Goal: Check status: Check status

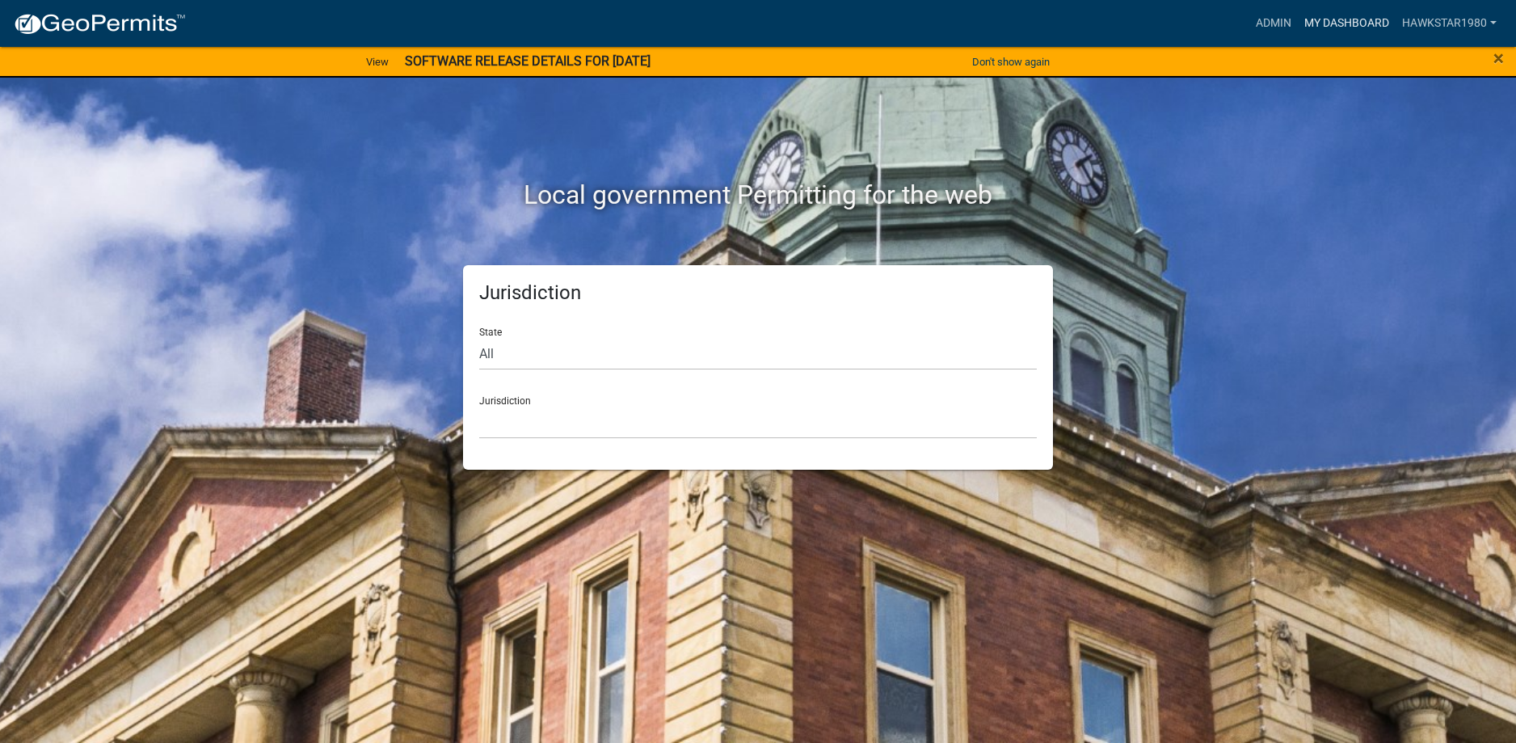
click at [1348, 20] on link "My Dashboard" at bounding box center [1347, 23] width 98 height 31
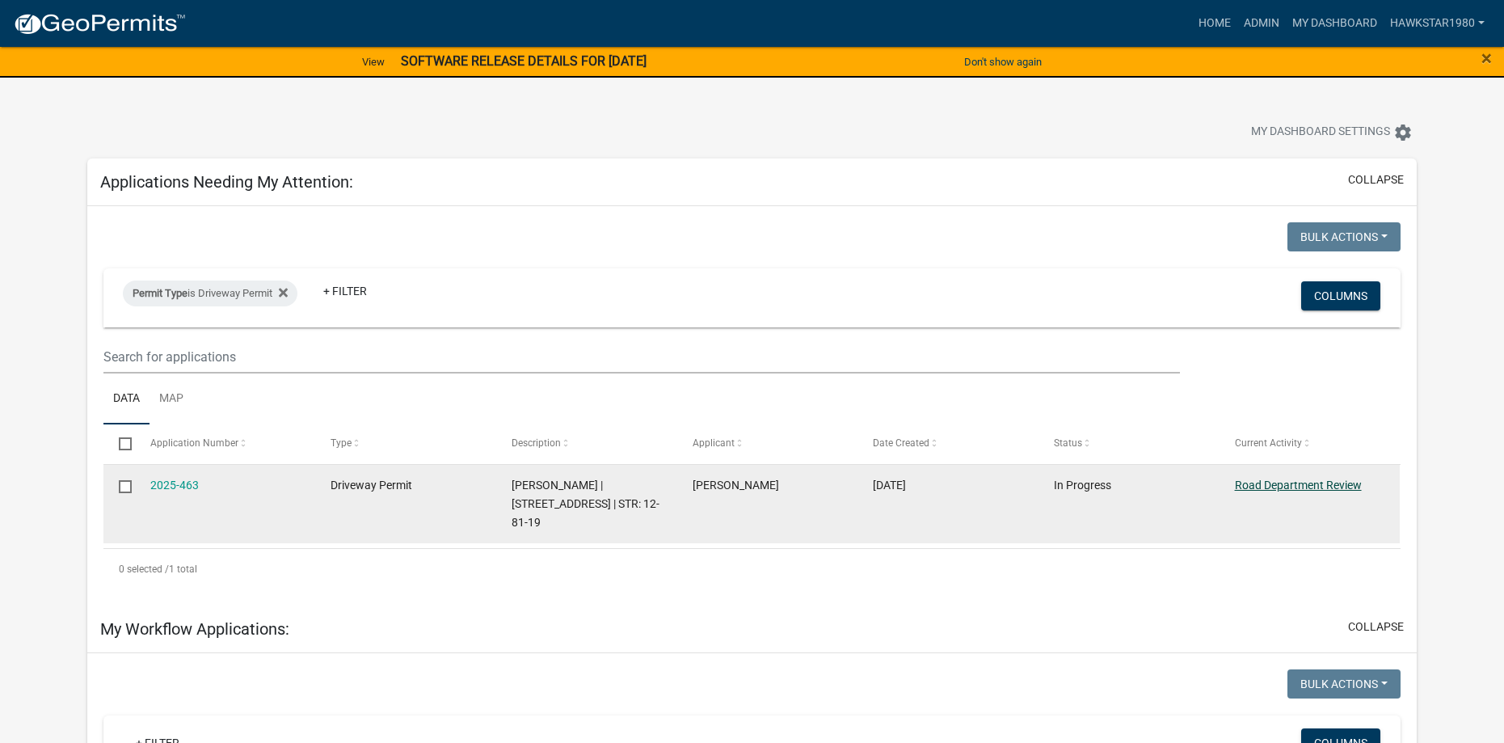
click at [1295, 483] on link "Road Department Review" at bounding box center [1298, 484] width 127 height 13
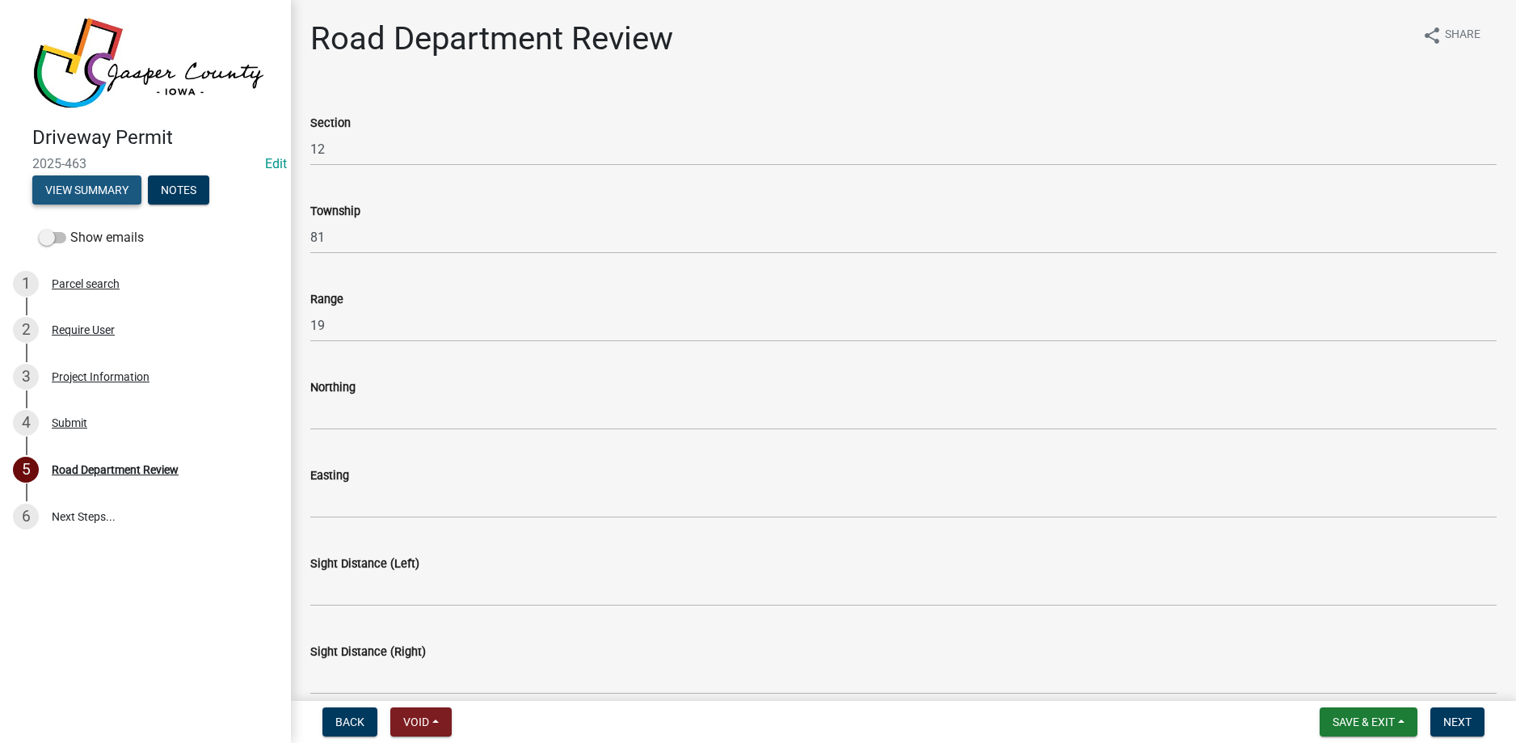
click at [116, 187] on button "View Summary" at bounding box center [86, 189] width 109 height 29
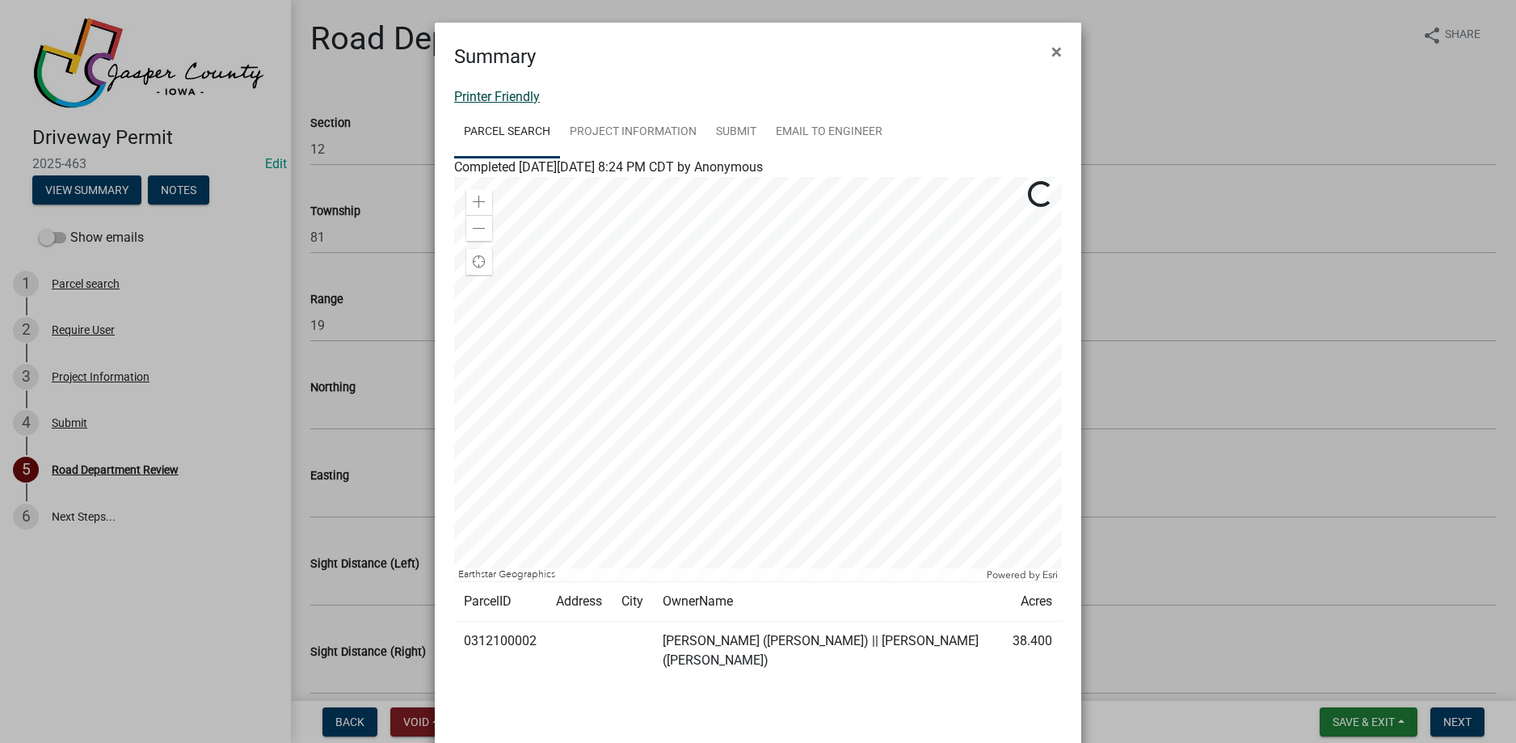
click at [512, 98] on link "Printer Friendly" at bounding box center [497, 96] width 86 height 15
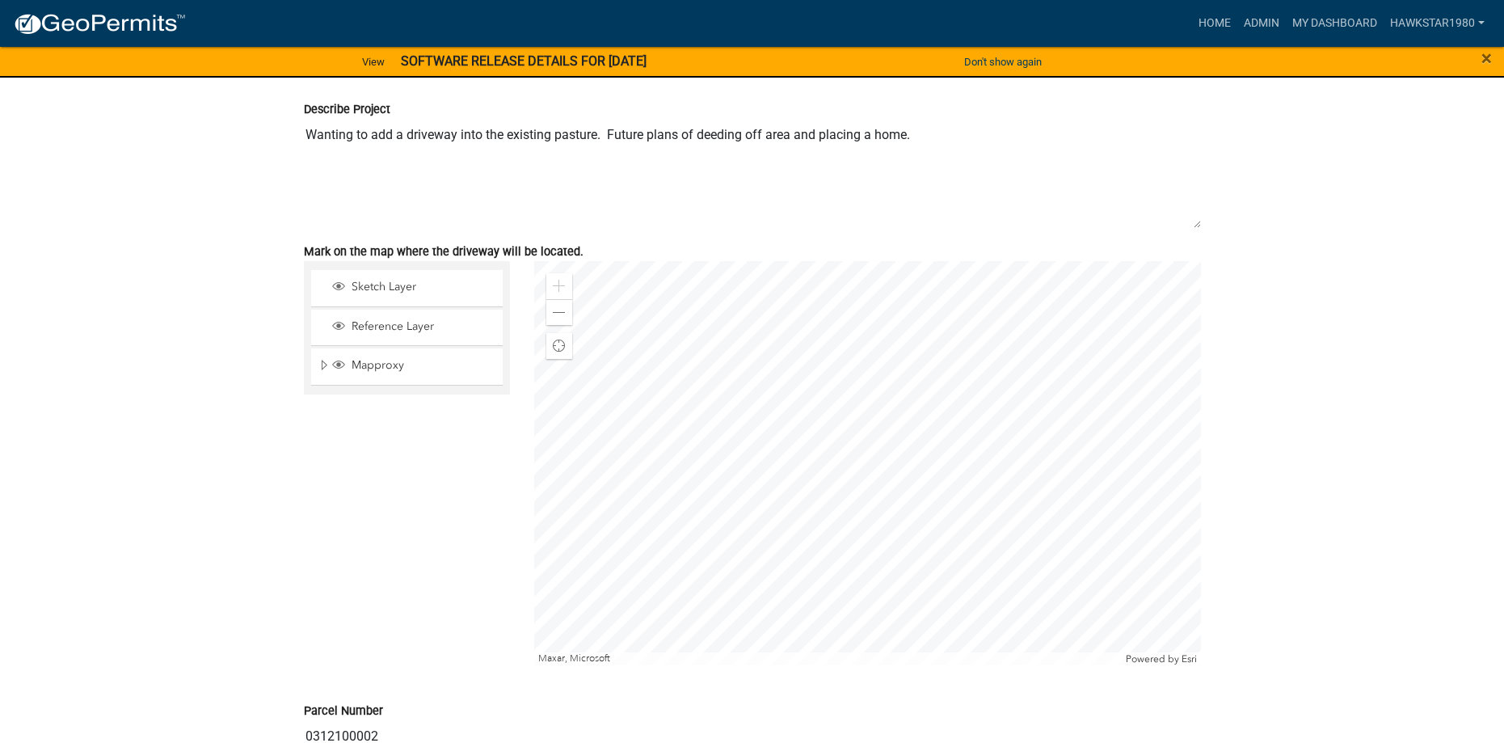
scroll to position [2263, 0]
click at [558, 310] on span at bounding box center [559, 313] width 13 height 13
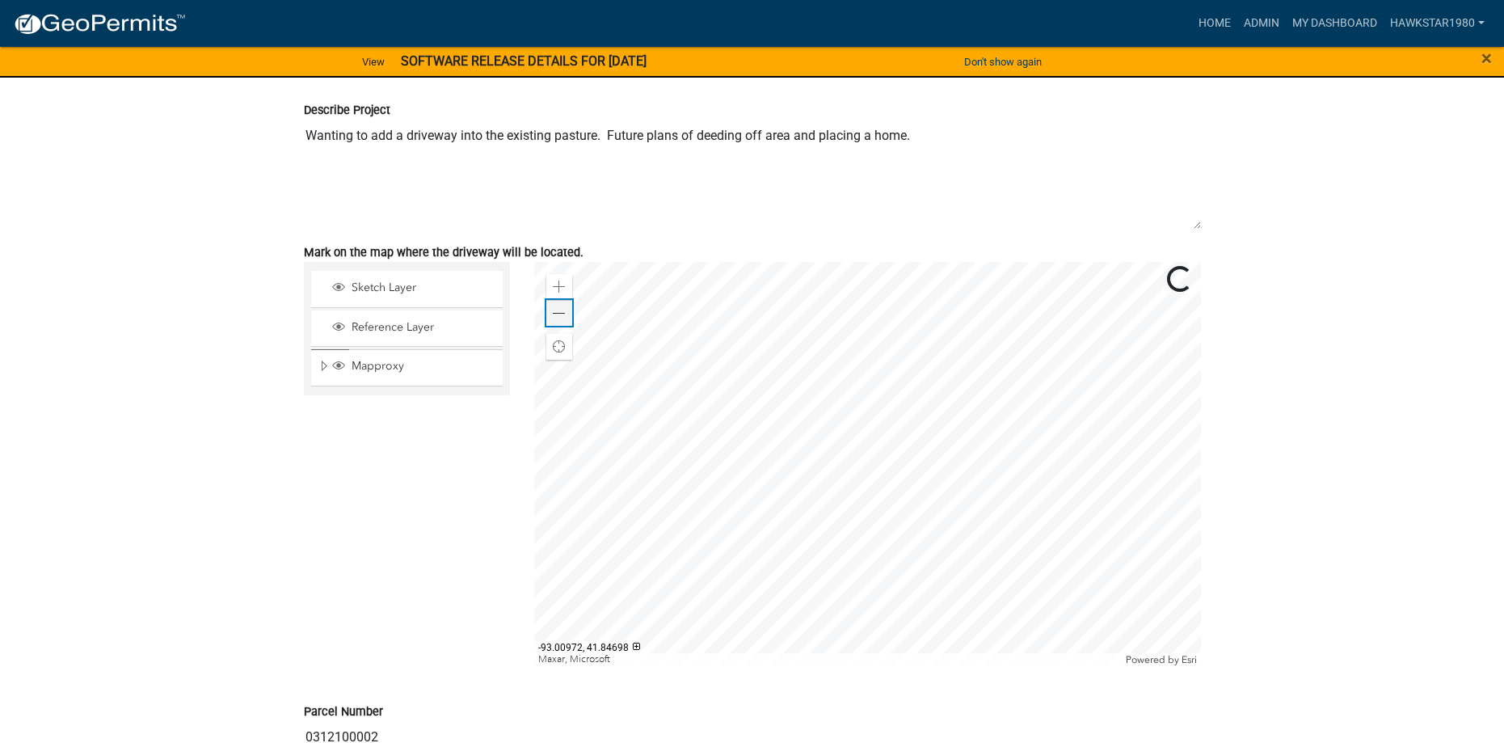
click at [558, 310] on span at bounding box center [559, 313] width 13 height 13
drag, startPoint x: 558, startPoint y: 313, endPoint x: 644, endPoint y: 234, distance: 116.1
click at [644, 234] on div "Describe Project Wanting to add a driveway into the existing pasture. Future pl…" at bounding box center [752, 160] width 921 height 165
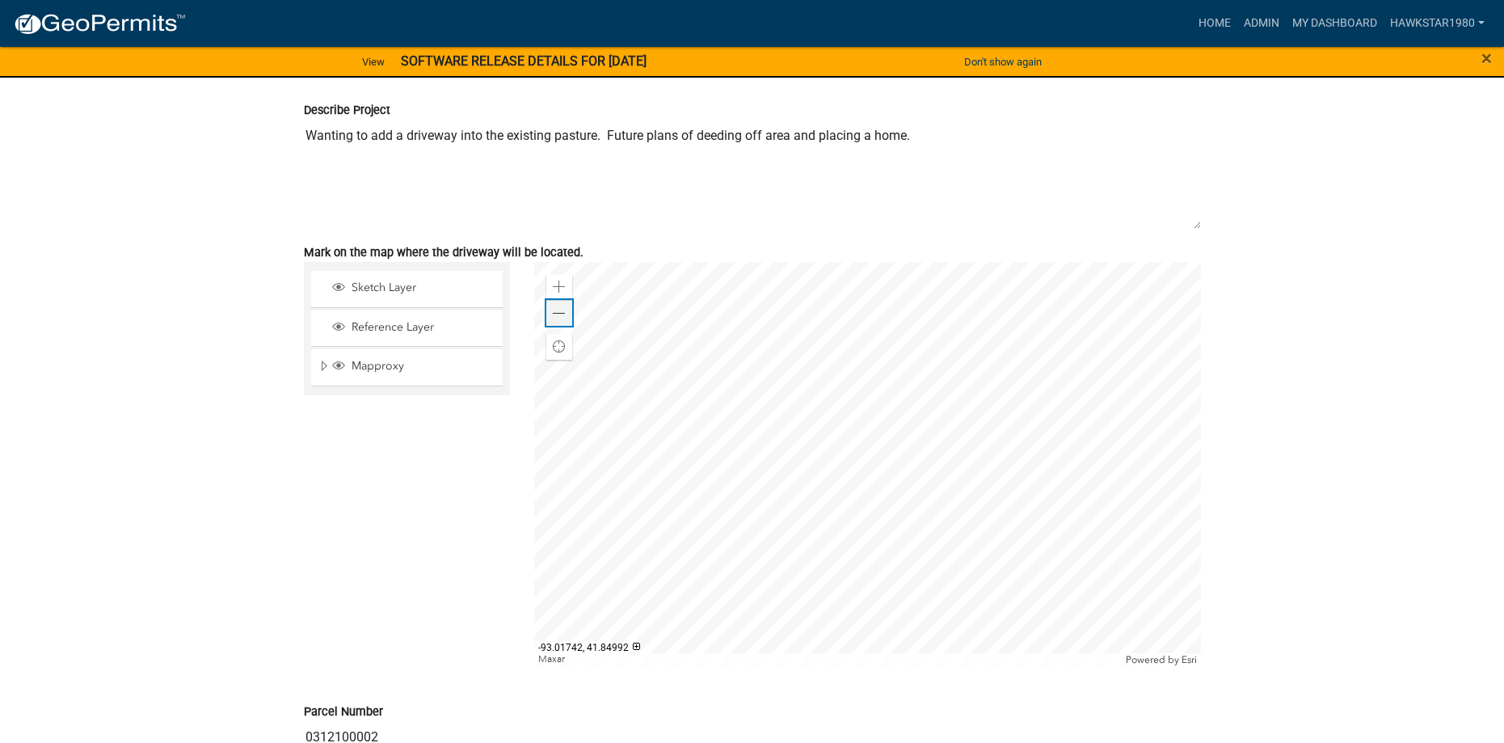
click at [562, 311] on span at bounding box center [559, 313] width 13 height 13
click at [558, 319] on span at bounding box center [559, 313] width 13 height 13
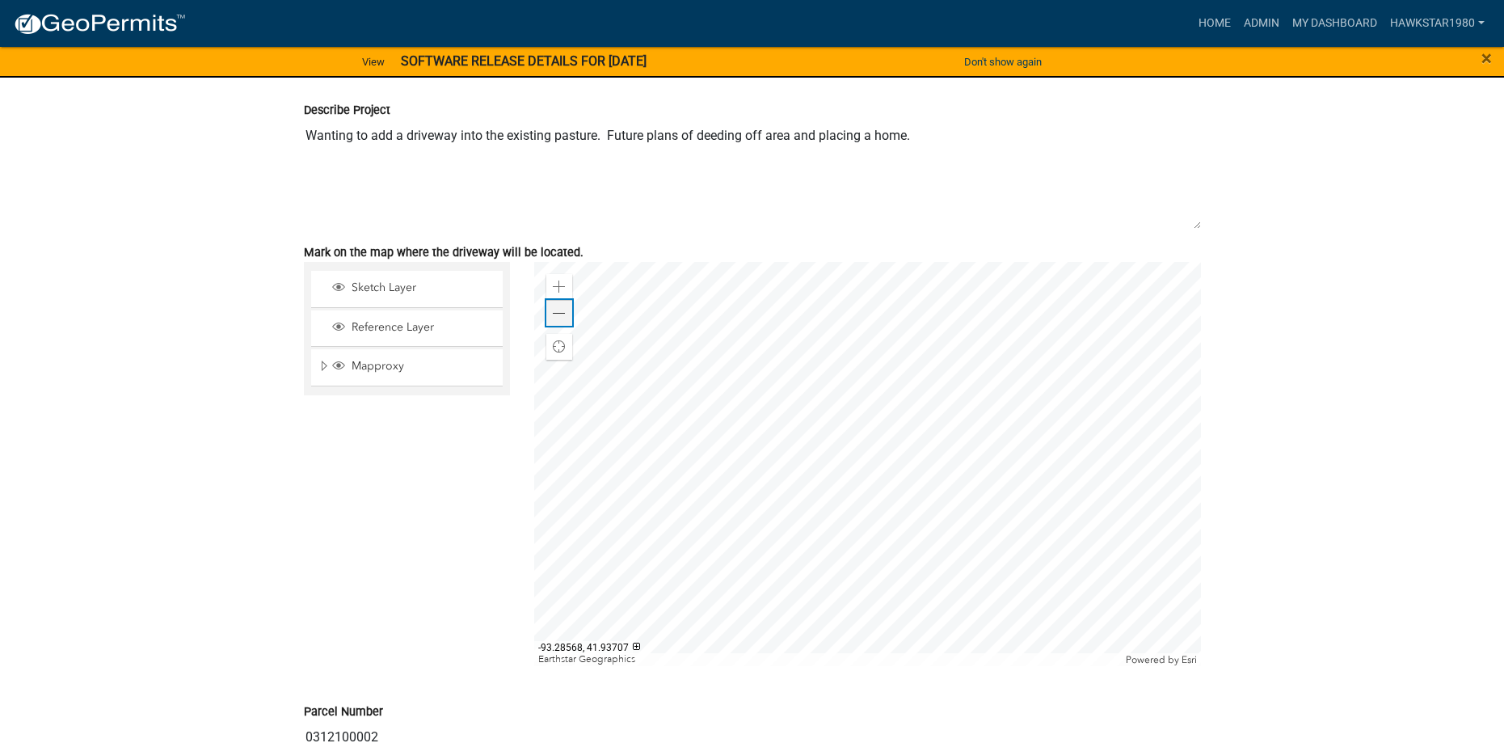
click at [568, 313] on div "Zoom out" at bounding box center [559, 313] width 26 height 26
click at [554, 284] on span at bounding box center [559, 286] width 13 height 13
click at [565, 294] on div "Zoom in" at bounding box center [559, 287] width 26 height 26
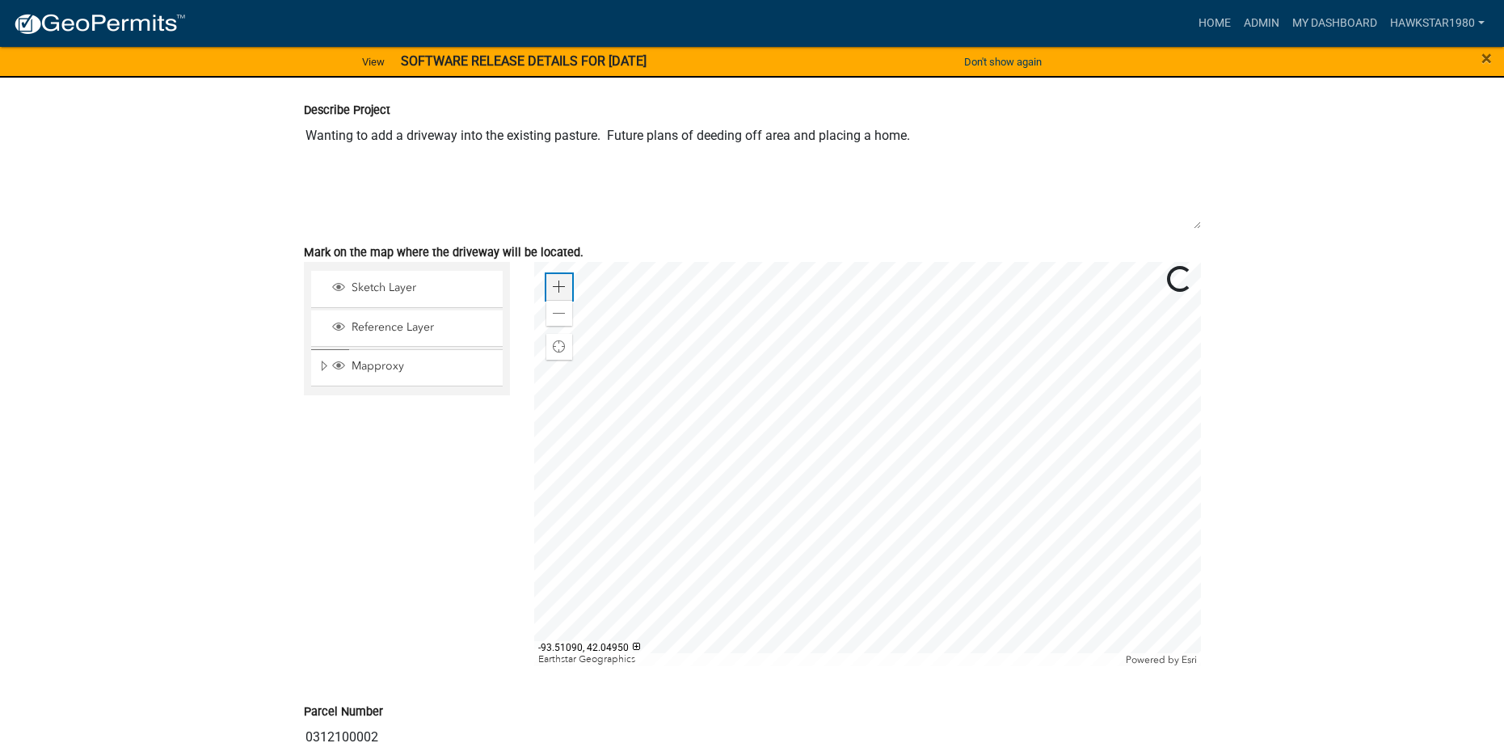
click at [565, 294] on div "Zoom in" at bounding box center [559, 287] width 26 height 26
click at [567, 297] on div "Zoom in" at bounding box center [559, 287] width 26 height 26
